Goal: Check status

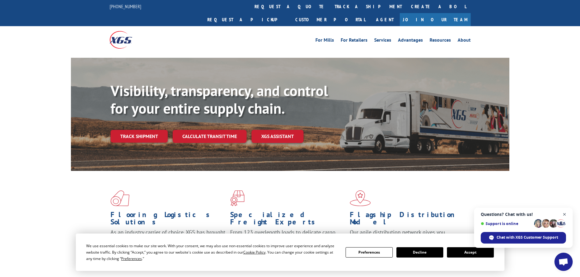
click at [565, 212] on span "Close chat" at bounding box center [565, 215] width 8 height 8
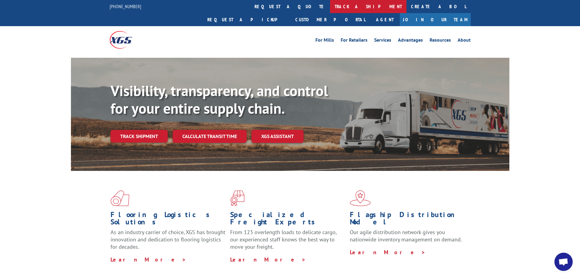
click at [330, 8] on link "track a shipment" at bounding box center [368, 6] width 76 height 13
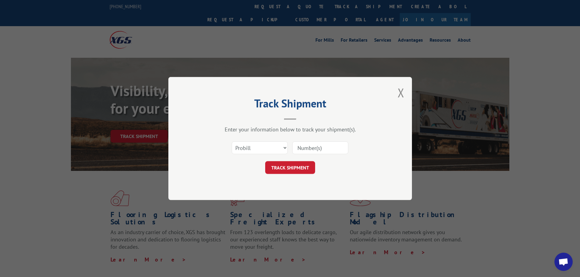
click at [313, 149] on input at bounding box center [320, 148] width 56 height 13
paste input "465872"
type input "465872"
click at [303, 168] on button "TRACK SHIPMENT" at bounding box center [290, 167] width 50 height 13
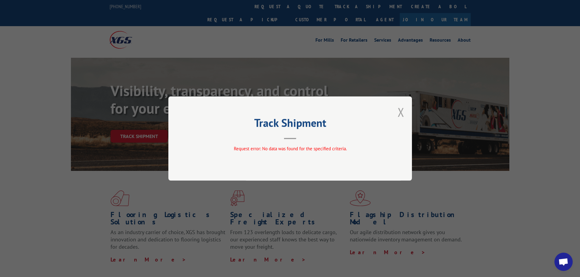
click at [399, 111] on button "Close modal" at bounding box center [400, 112] width 7 height 16
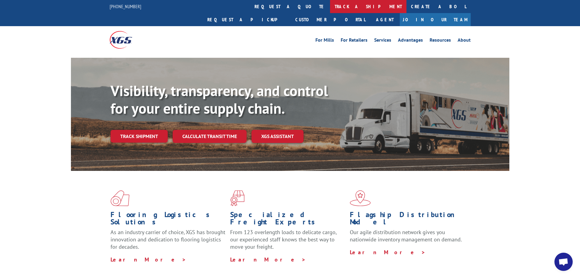
click at [330, 5] on link "track a shipment" at bounding box center [368, 6] width 76 height 13
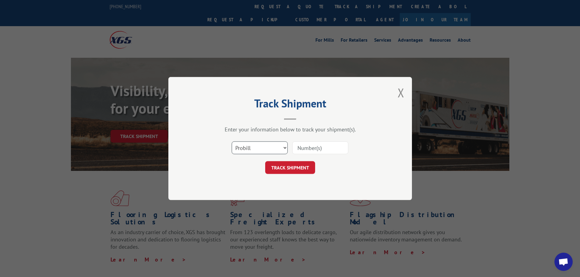
click at [281, 147] on select "Select category... Probill BOL PO" at bounding box center [260, 148] width 56 height 13
select select "bol"
click at [232, 142] on select "Select category... Probill BOL PO" at bounding box center [260, 148] width 56 height 13
paste input "465872"
type input "465872"
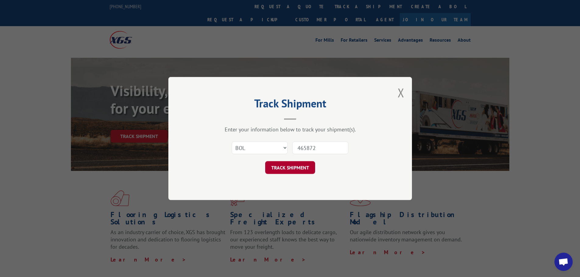
click at [292, 170] on button "TRACK SHIPMENT" at bounding box center [290, 167] width 50 height 13
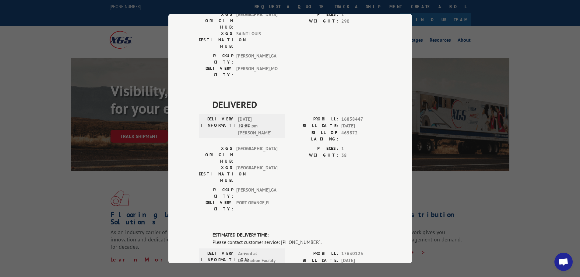
scroll to position [512, 0]
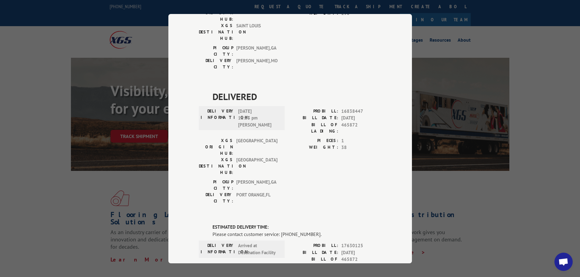
click at [499, 191] on div "Track Shipment DELIVERED DELIVERY INFORMATION: PROBILL: 9751602 BILL DATE: [DAT…" at bounding box center [290, 138] width 580 height 277
